Goal: Information Seeking & Learning: Learn about a topic

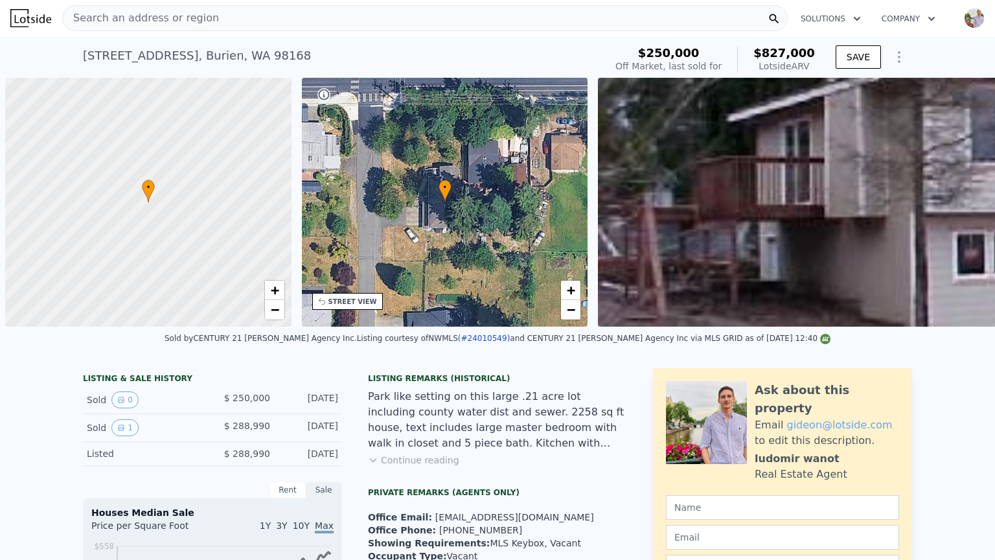
scroll to position [0, 5]
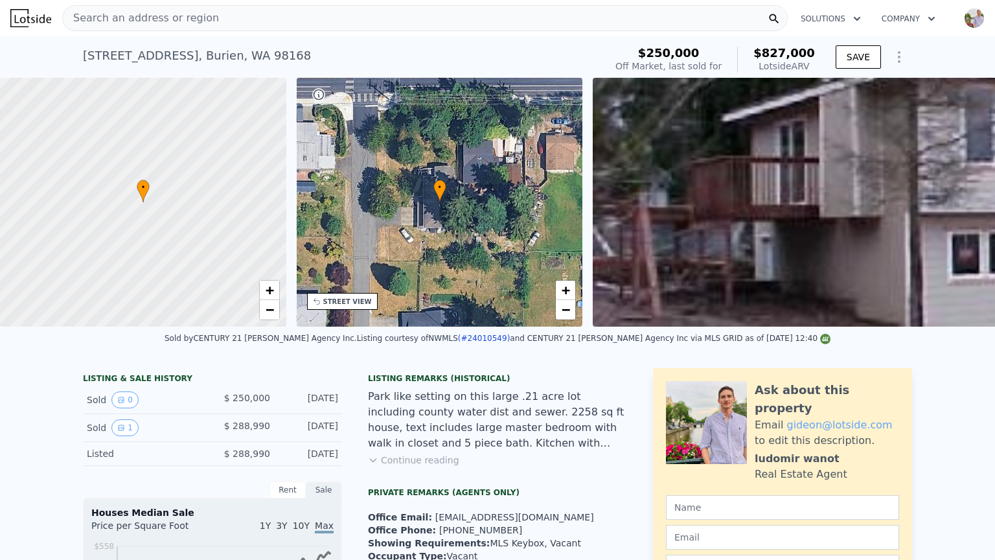
click at [234, 14] on div "Search an address or region" at bounding box center [425, 18] width 726 height 26
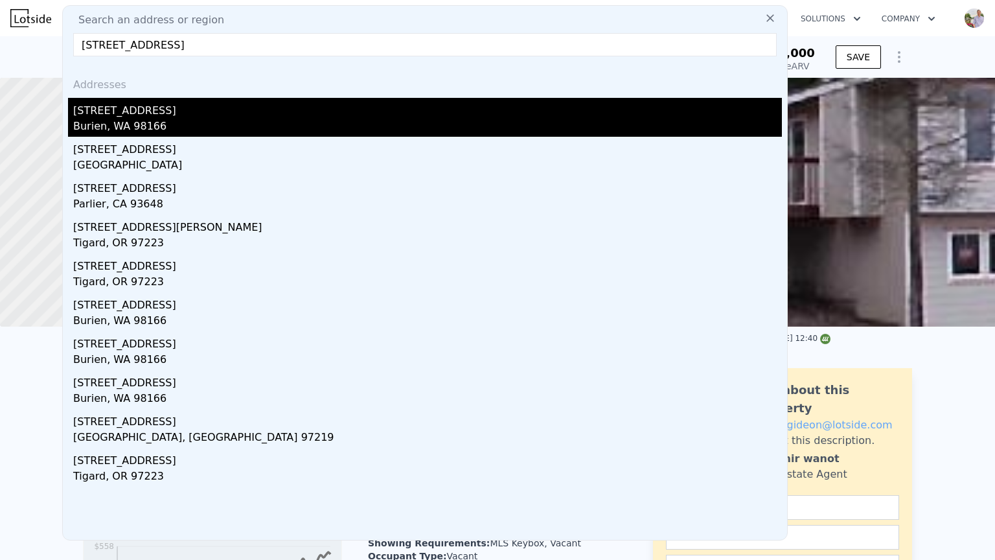
type input "[STREET_ADDRESS]"
click at [186, 106] on div "[STREET_ADDRESS]" at bounding box center [427, 108] width 709 height 21
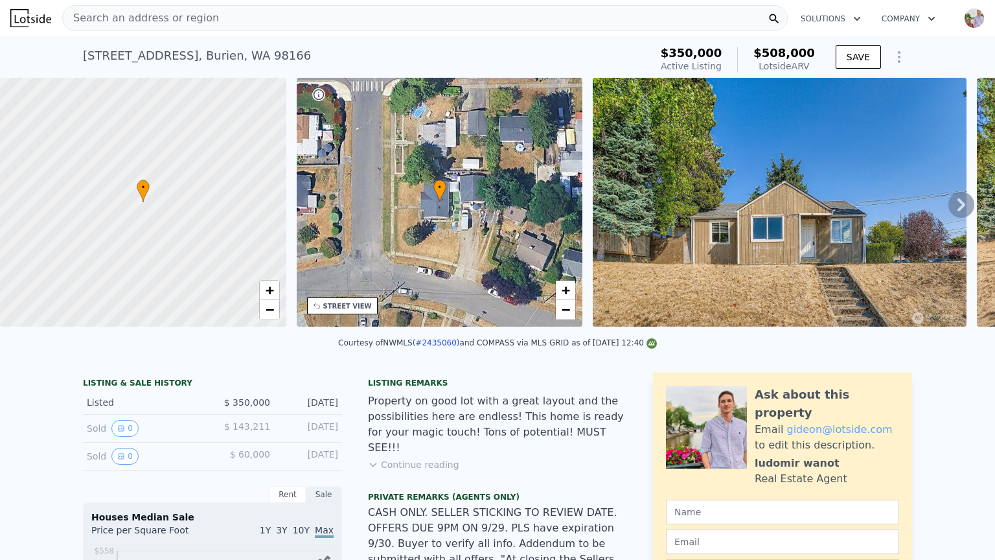
click at [902, 52] on icon "Show Options" at bounding box center [900, 57] width 16 height 16
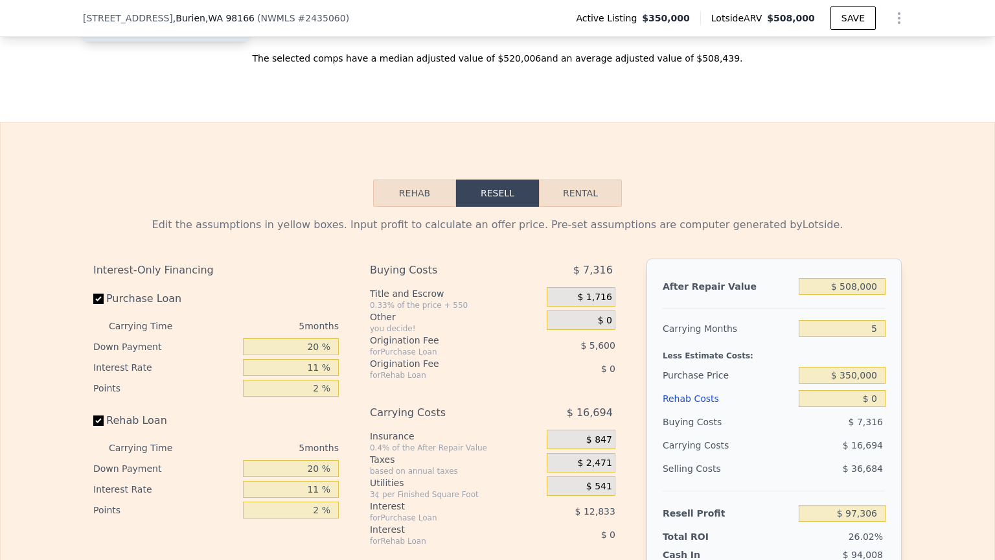
scroll to position [1995, 0]
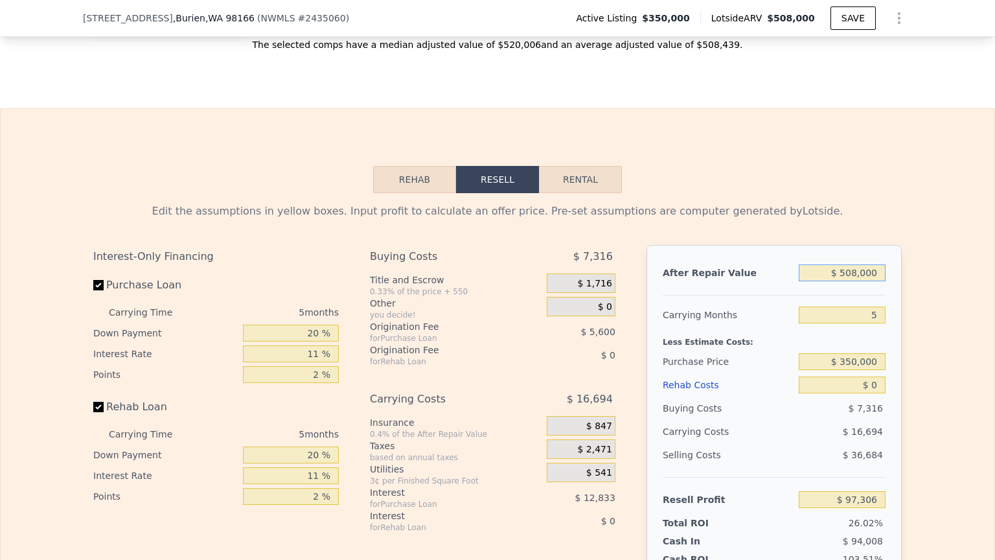
click at [843, 264] on input "$ 508,000" at bounding box center [842, 272] width 87 height 17
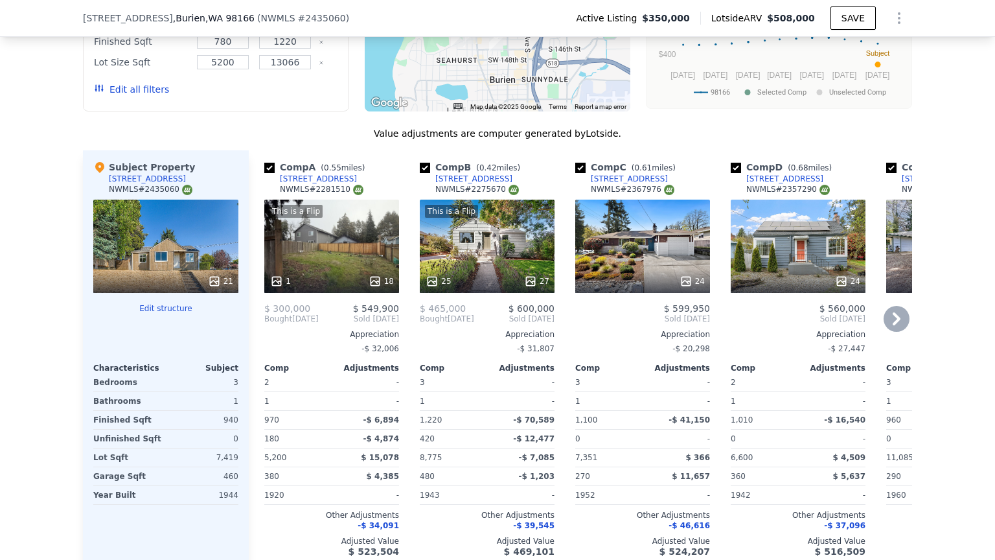
scroll to position [1477, 0]
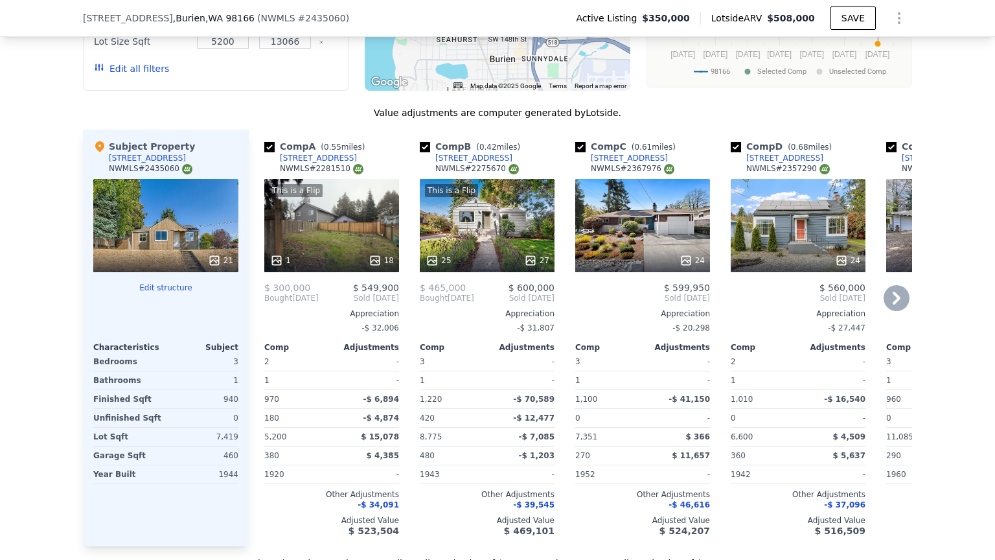
click at [359, 192] on div "This is a Flip 1 18" at bounding box center [331, 225] width 135 height 93
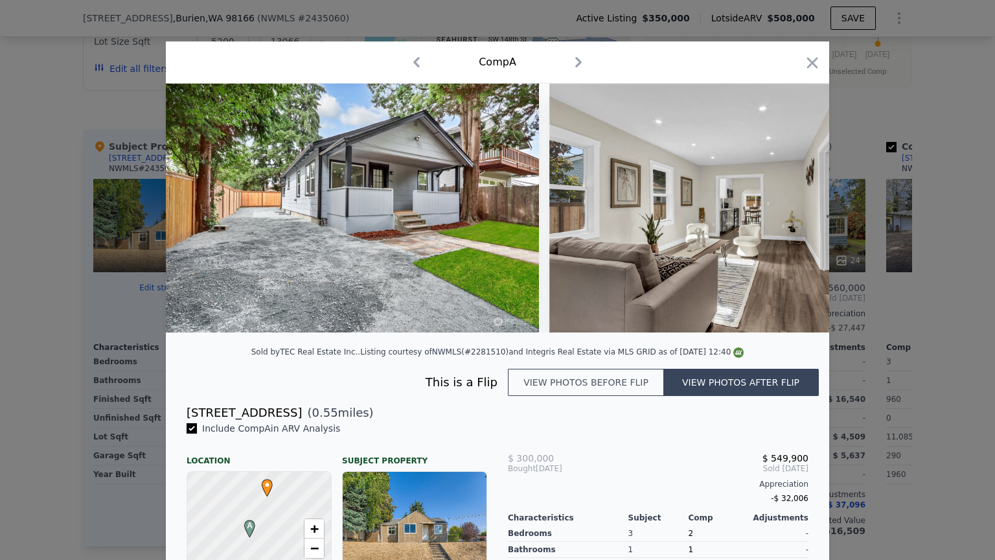
drag, startPoint x: 807, startPoint y: 64, endPoint x: 775, endPoint y: 86, distance: 39.2
click at [807, 65] on icon "button" at bounding box center [813, 63] width 18 height 18
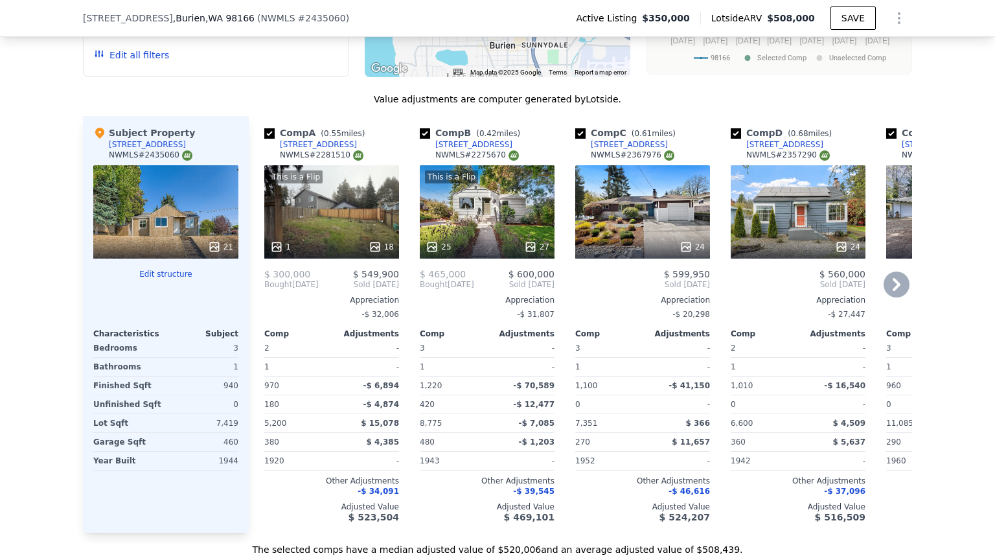
scroll to position [1483, 0]
